Goal: Task Accomplishment & Management: Use online tool/utility

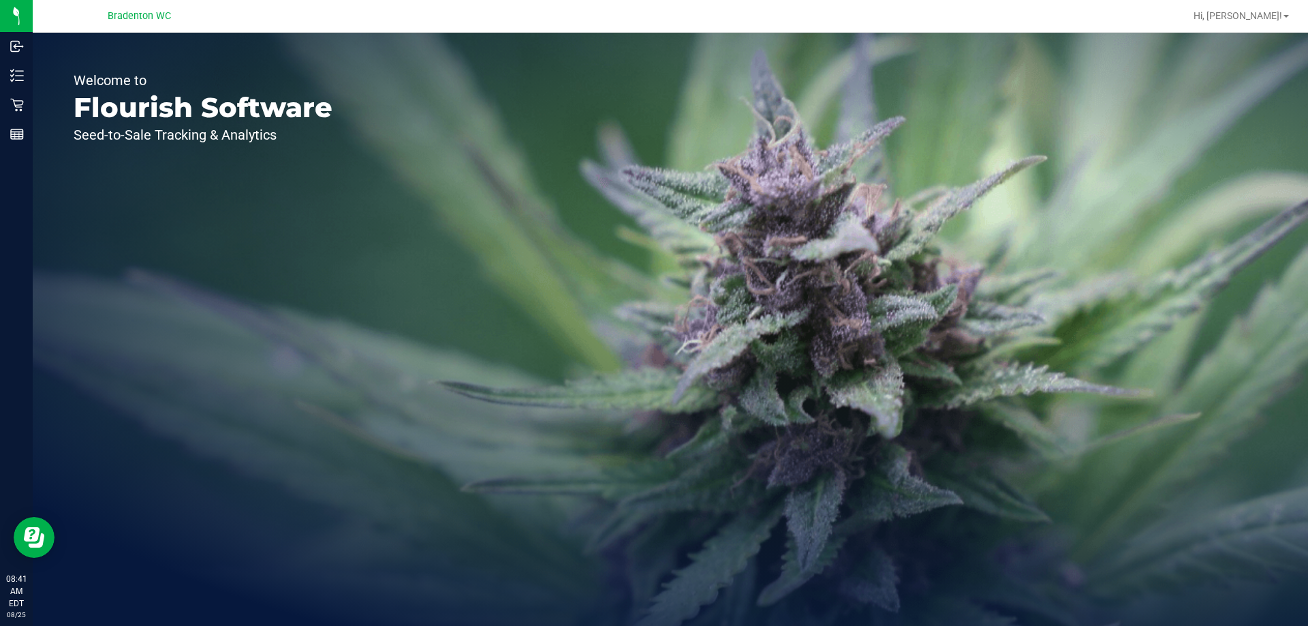
click at [19, 71] on line at bounding box center [19, 71] width 7 height 0
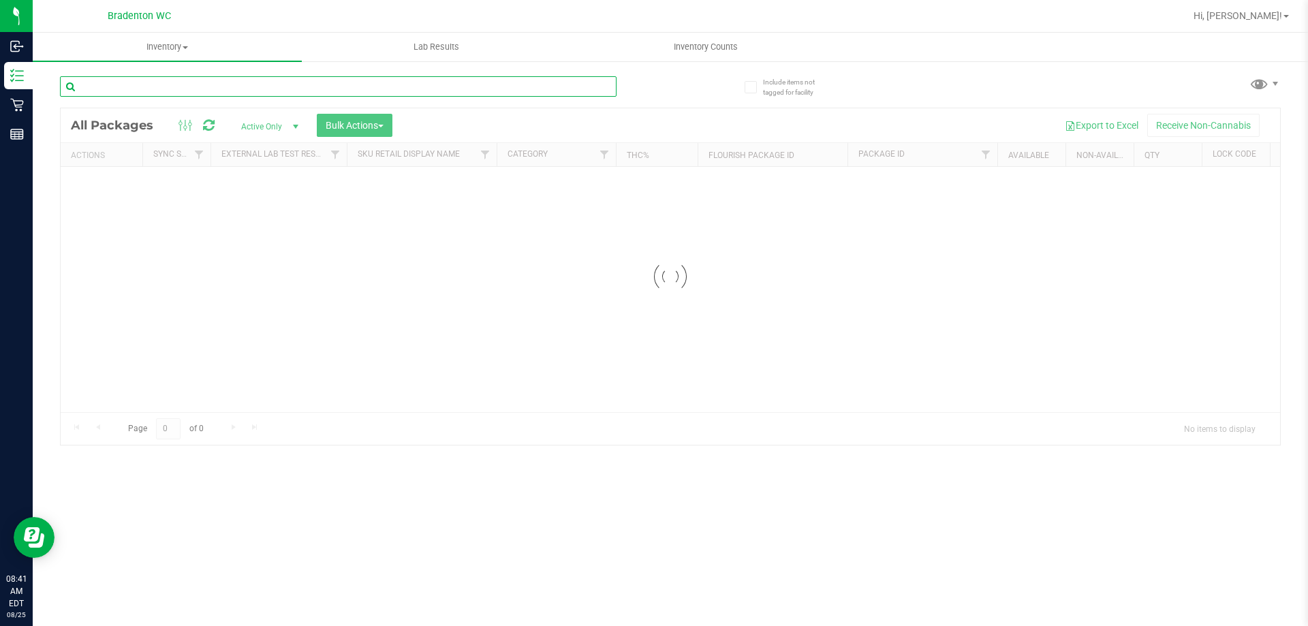
click at [178, 83] on input "text" at bounding box center [338, 86] width 557 height 20
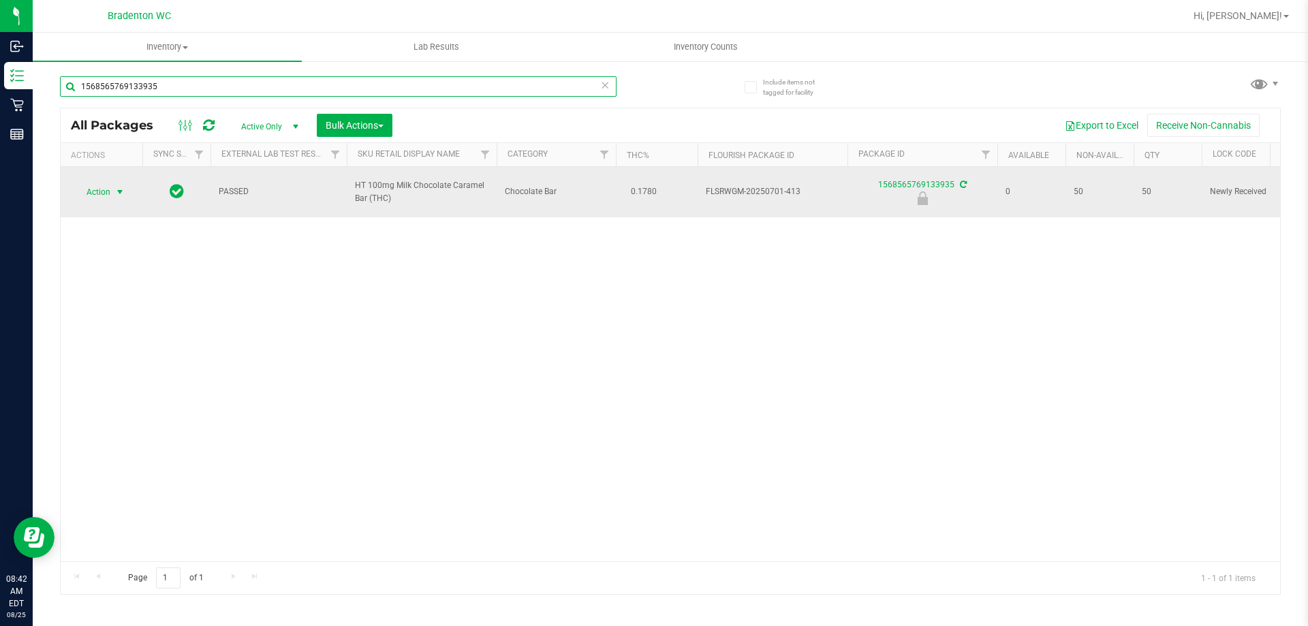
type input "1568565769133935"
click at [115, 195] on span "select" at bounding box center [119, 192] width 11 height 11
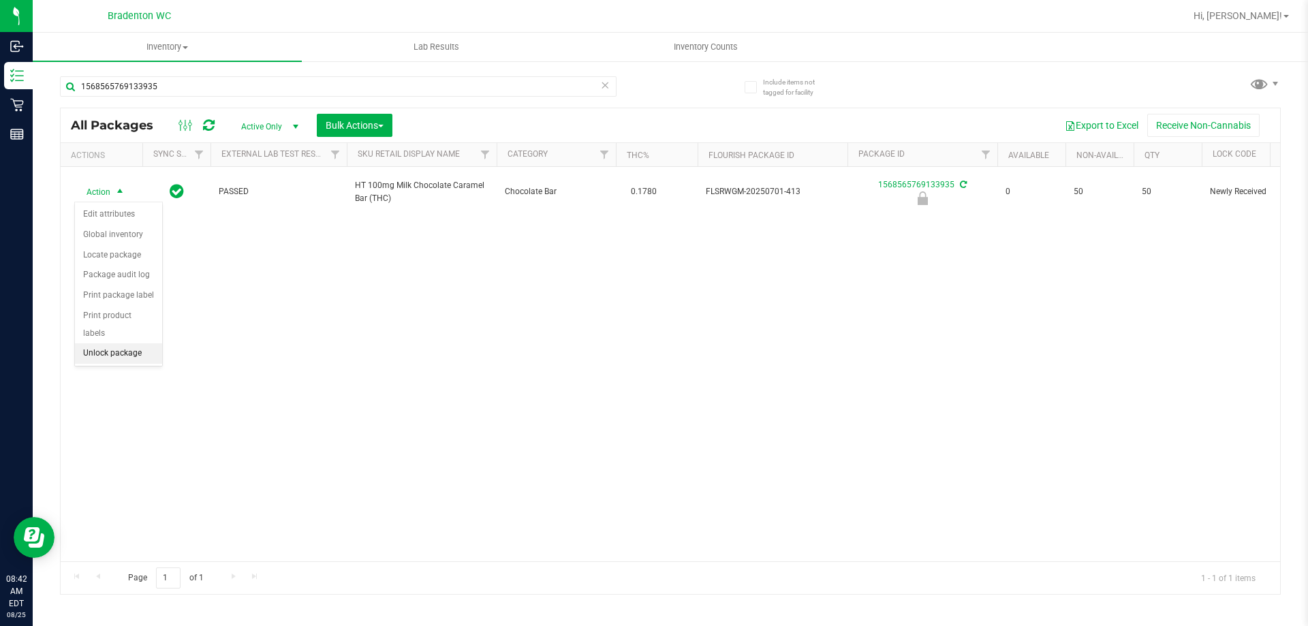
click at [138, 343] on li "Unlock package" at bounding box center [118, 353] width 87 height 20
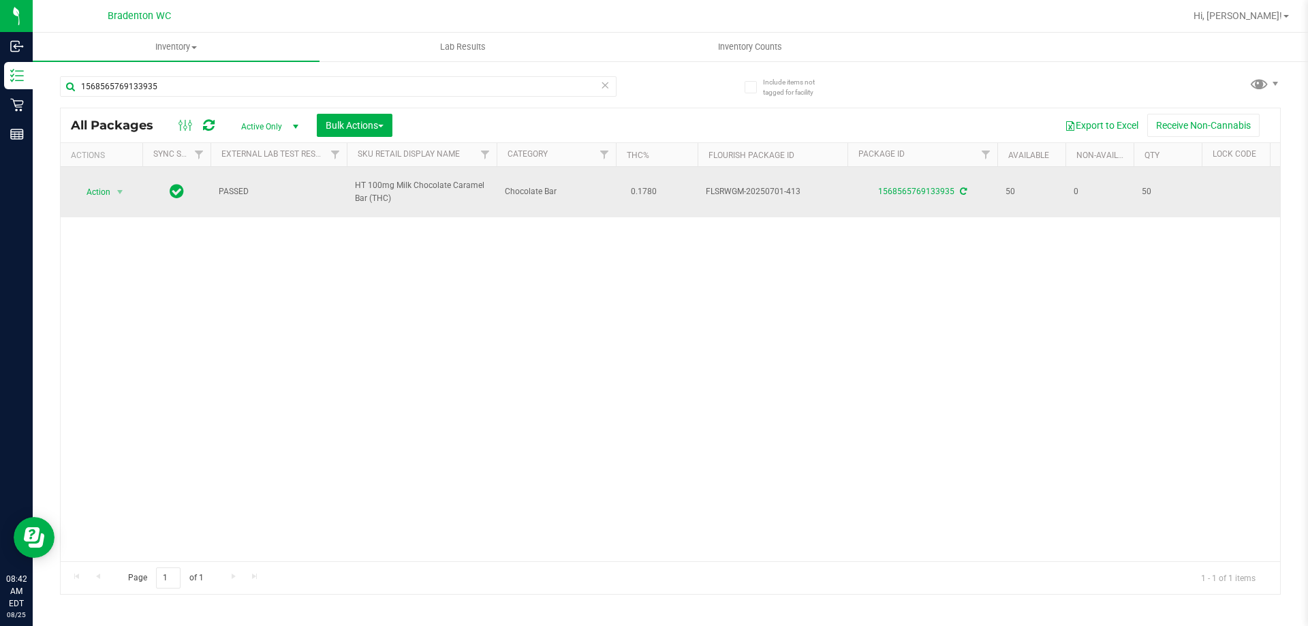
click at [102, 185] on span "Action" at bounding box center [92, 192] width 37 height 19
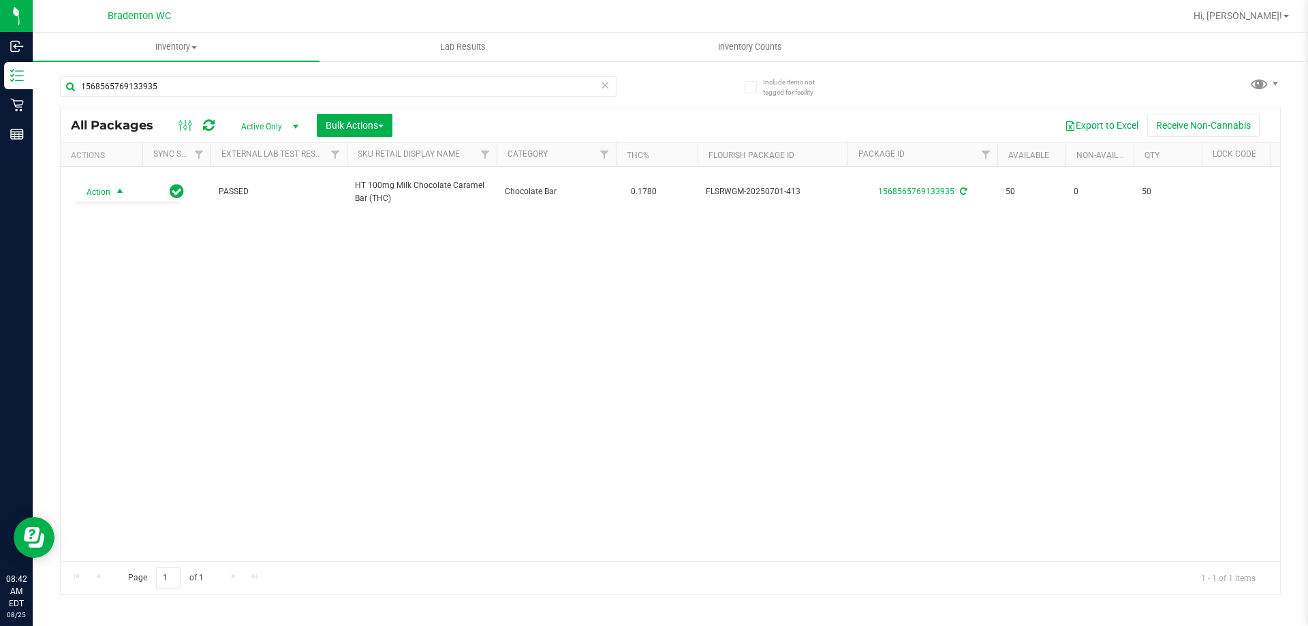
click at [235, 416] on div "Action Action Create package Edit attributes Global inventory Locate package Lo…" at bounding box center [670, 364] width 1219 height 394
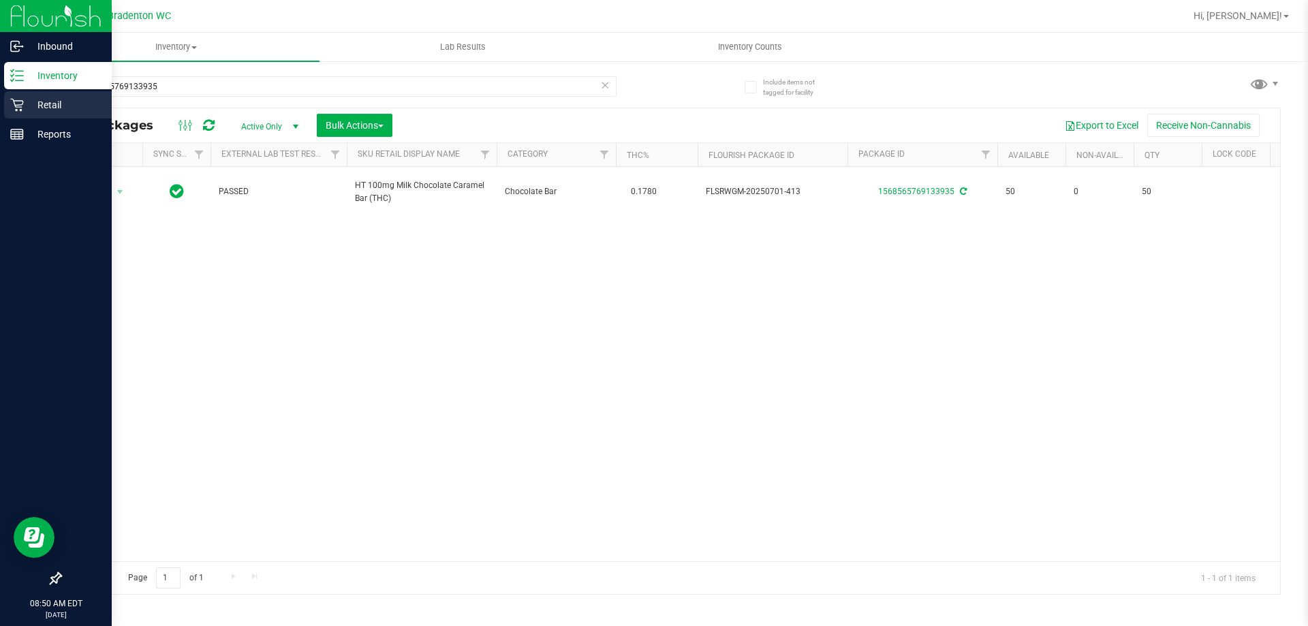
click at [27, 113] on div "Retail" at bounding box center [58, 104] width 108 height 27
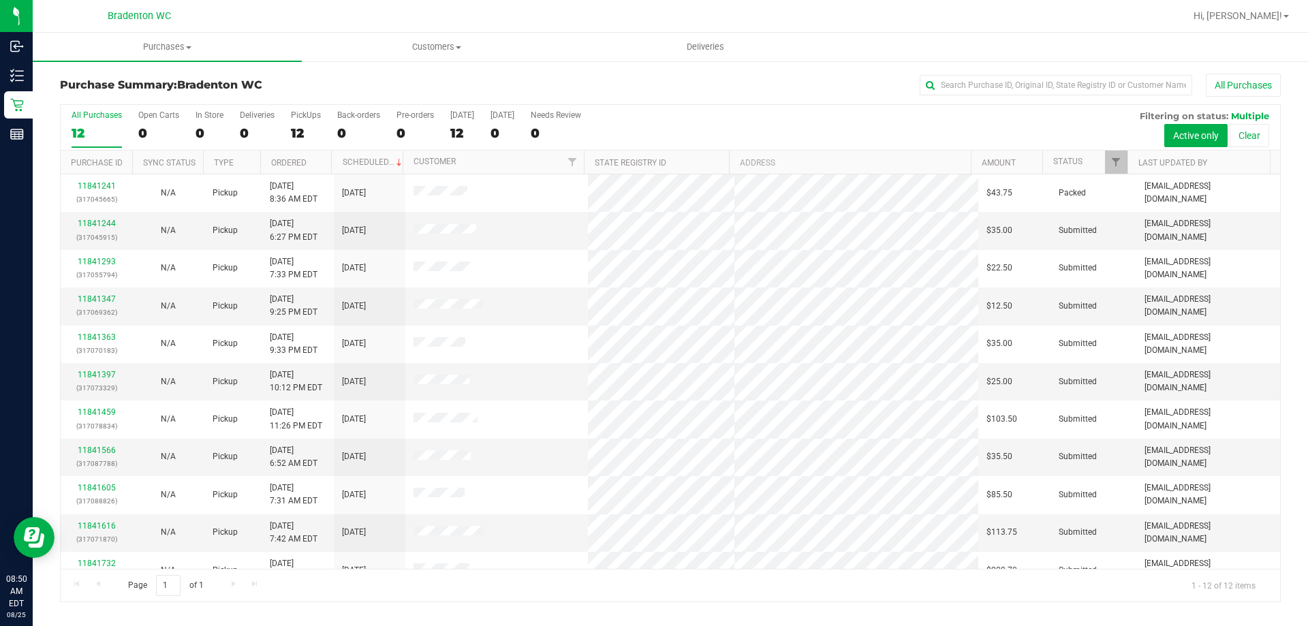
click at [424, 9] on div at bounding box center [714, 16] width 941 height 27
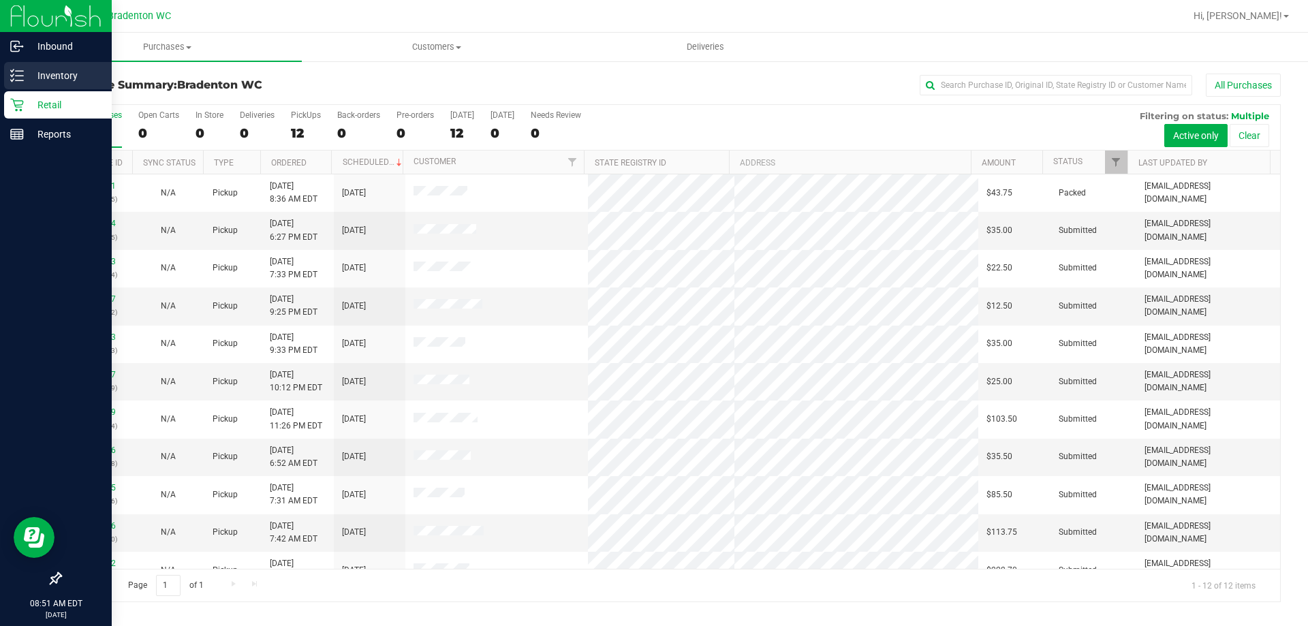
click at [10, 83] on div "Inventory" at bounding box center [58, 75] width 108 height 27
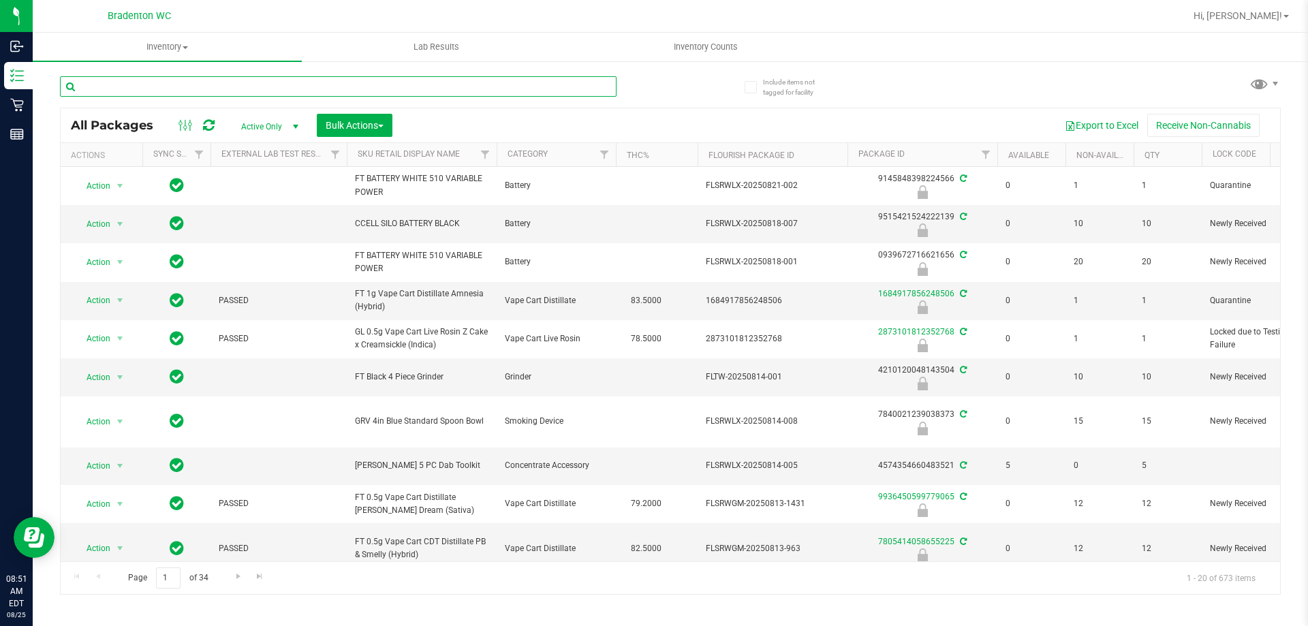
click at [286, 90] on input "text" at bounding box center [338, 86] width 557 height 20
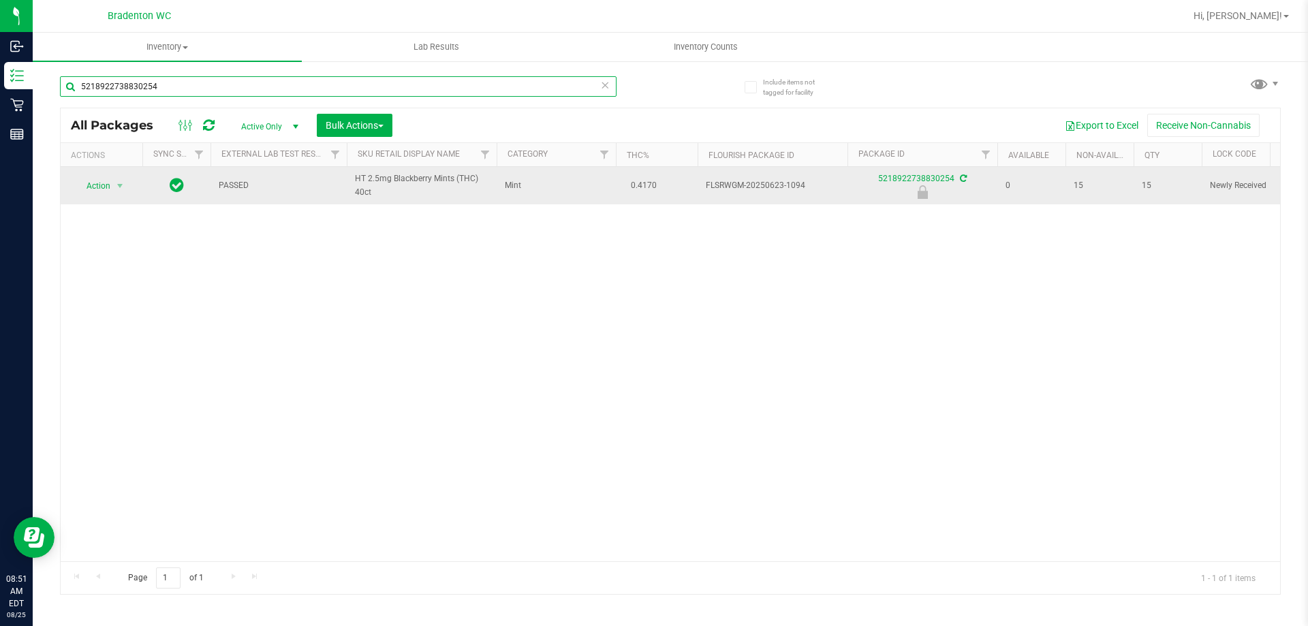
type input "5218922738830254"
click at [100, 185] on span "Action" at bounding box center [92, 185] width 37 height 19
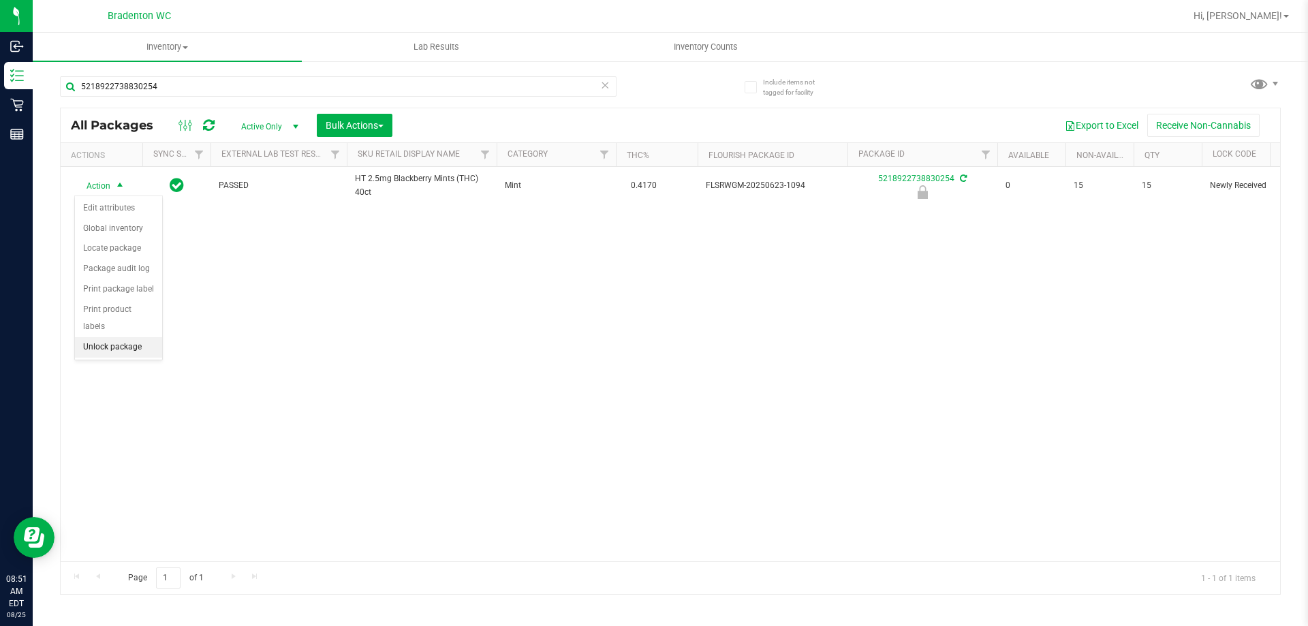
click at [119, 337] on li "Unlock package" at bounding box center [118, 347] width 87 height 20
click at [607, 81] on icon at bounding box center [605, 84] width 10 height 16
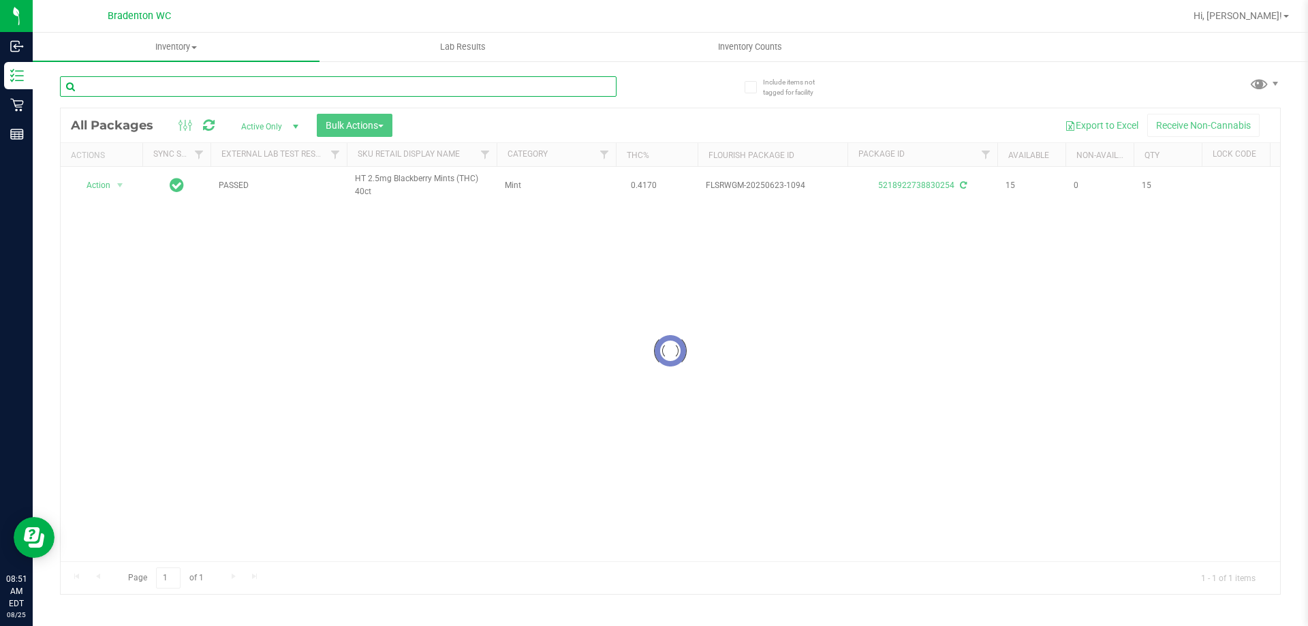
click at [590, 89] on input "text" at bounding box center [338, 86] width 557 height 20
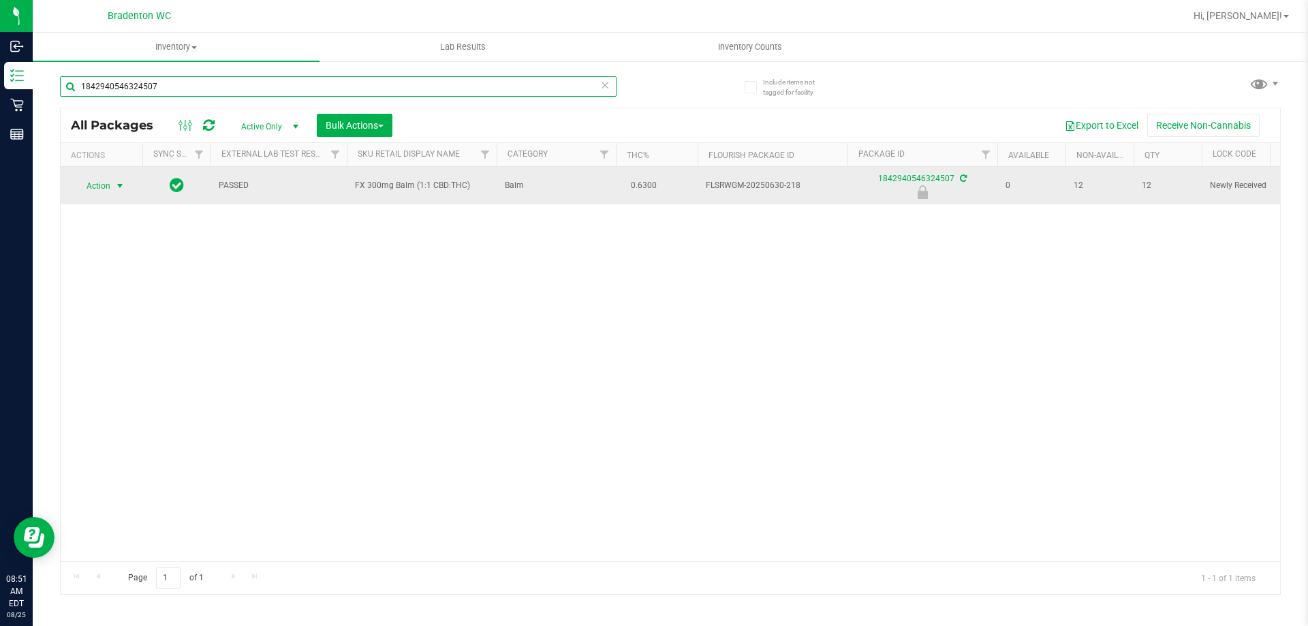
type input "1842940546324507"
click at [117, 188] on span "select" at bounding box center [119, 186] width 11 height 11
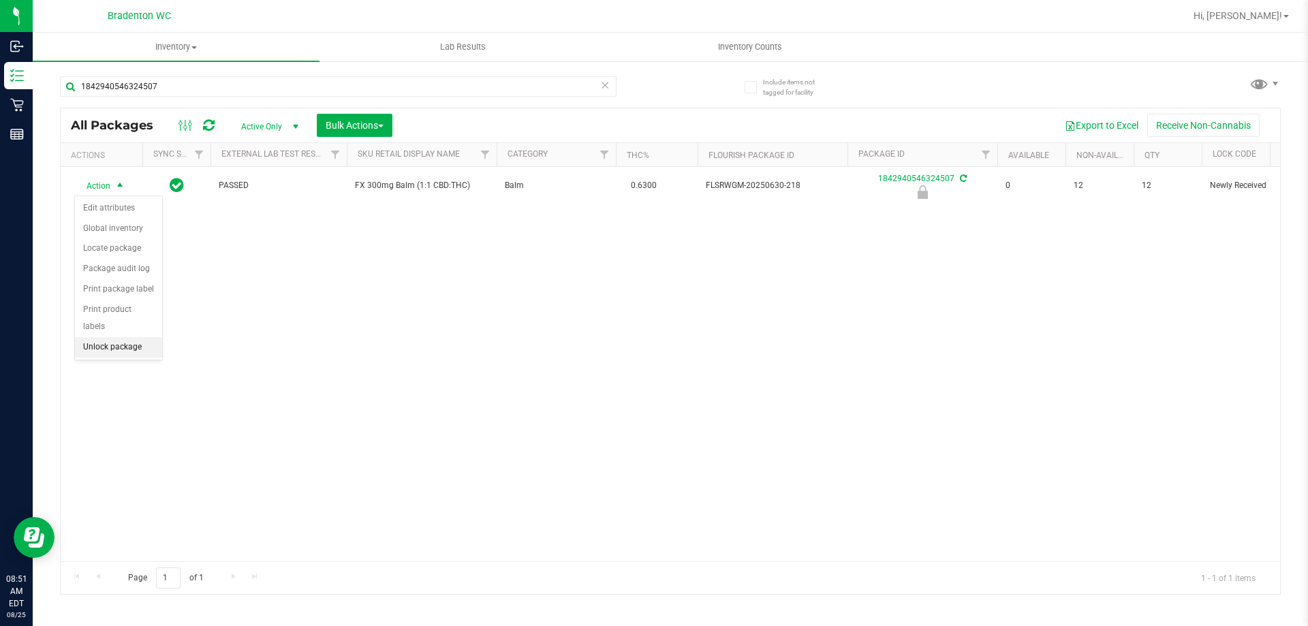
click at [125, 337] on li "Unlock package" at bounding box center [118, 347] width 87 height 20
click at [1264, 18] on span "Hi, [PERSON_NAME]!" at bounding box center [1237, 15] width 89 height 11
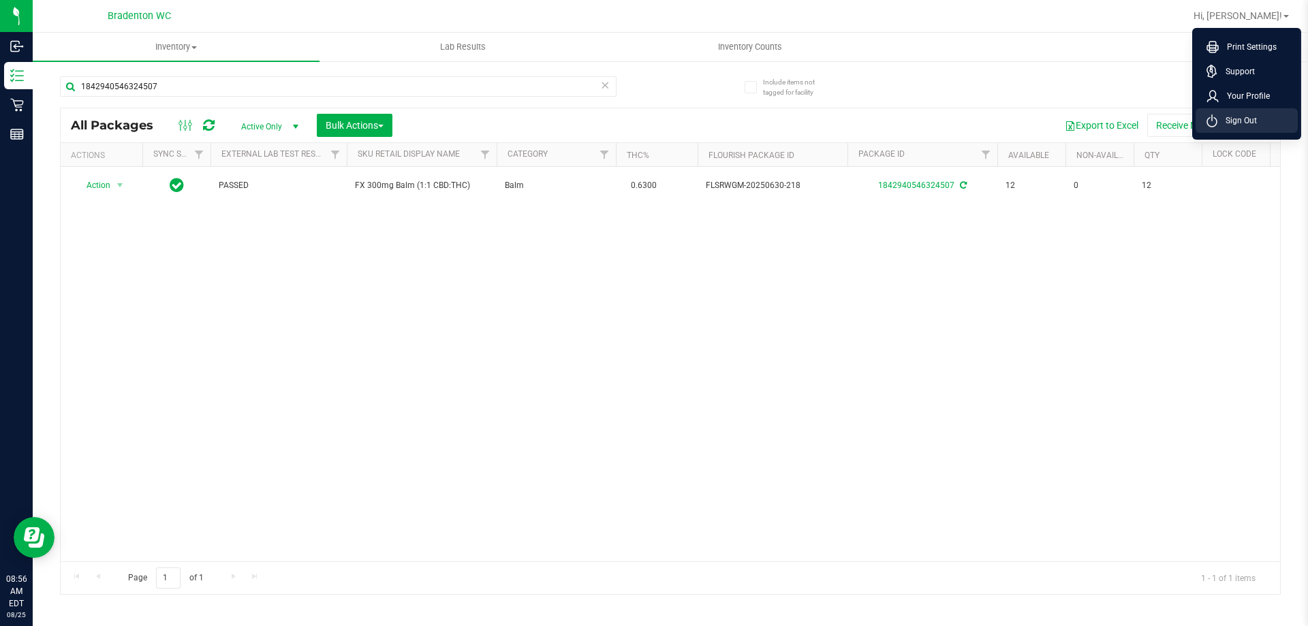
click at [1251, 118] on span "Sign Out" at bounding box center [1237, 121] width 40 height 14
